Goal: Information Seeking & Learning: Learn about a topic

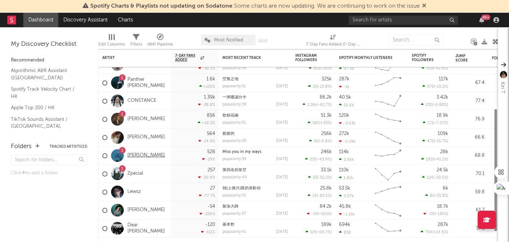
click at [147, 157] on link "[PERSON_NAME]" at bounding box center [145, 156] width 37 height 6
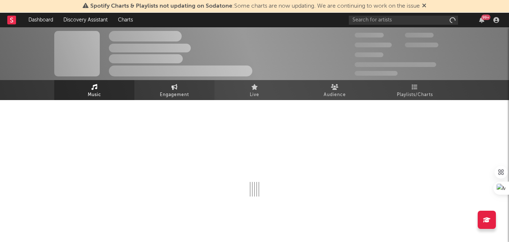
click at [164, 92] on span "Engagement" at bounding box center [174, 95] width 29 height 9
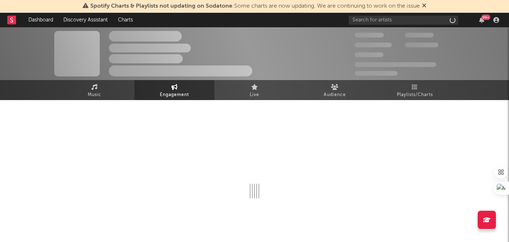
select select "1w"
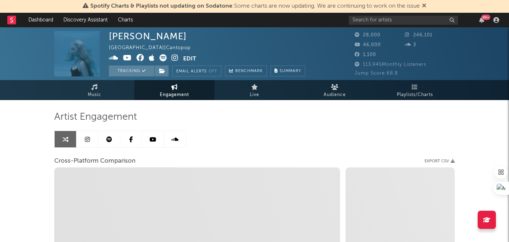
click at [86, 139] on icon at bounding box center [87, 140] width 5 height 6
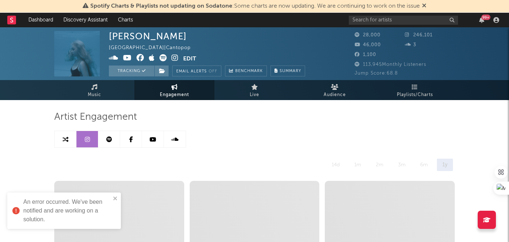
select select "6m"
click at [118, 197] on div "An error occurred. We've been notified and are working on a solution." at bounding box center [64, 211] width 114 height 36
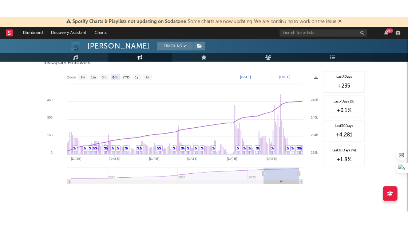
scroll to position [794, 0]
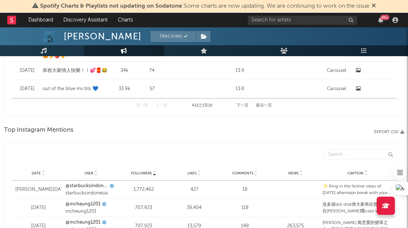
click at [200, 135] on div "Top Instagram Mentions Export CSV" at bounding box center [204, 132] width 400 height 16
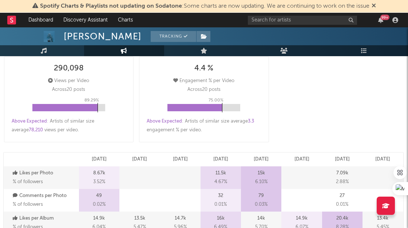
scroll to position [166, 0]
